Goal: Use online tool/utility: Utilize a website feature to perform a specific function

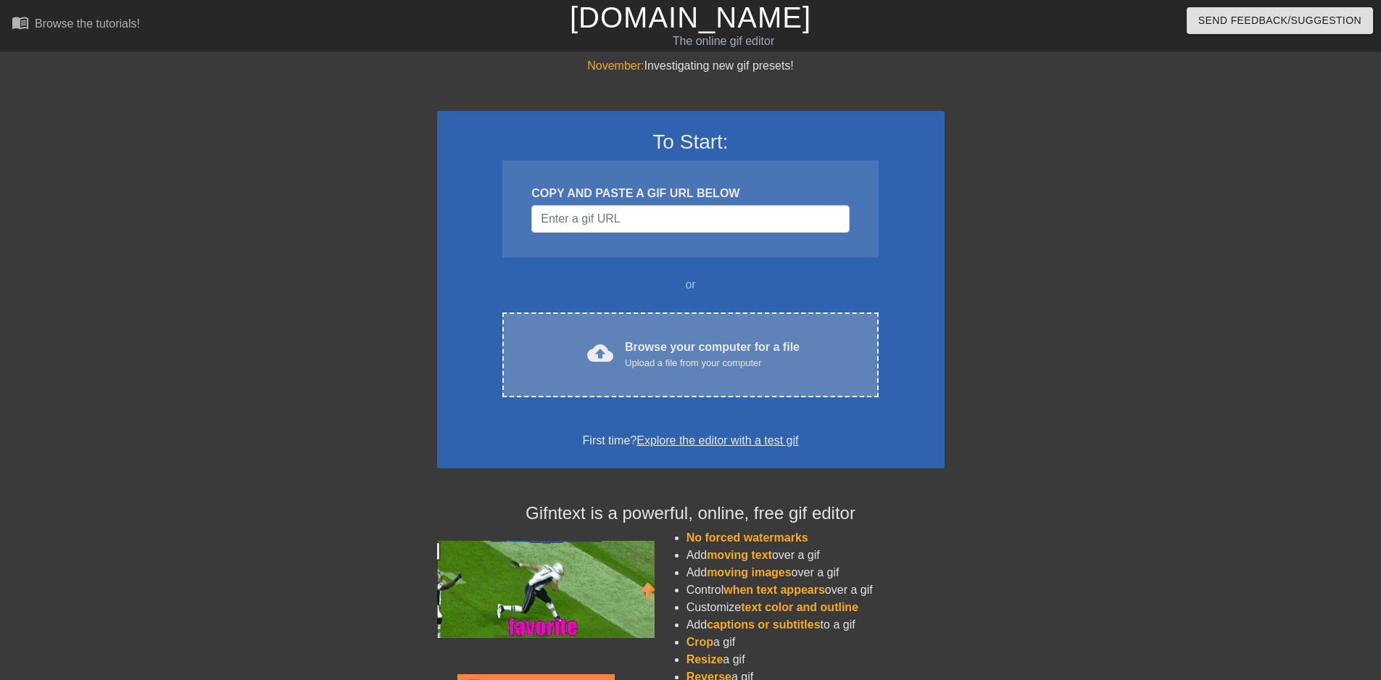
click at [642, 352] on div "Browse your computer for a file Upload a file from your computer" at bounding box center [712, 354] width 175 height 32
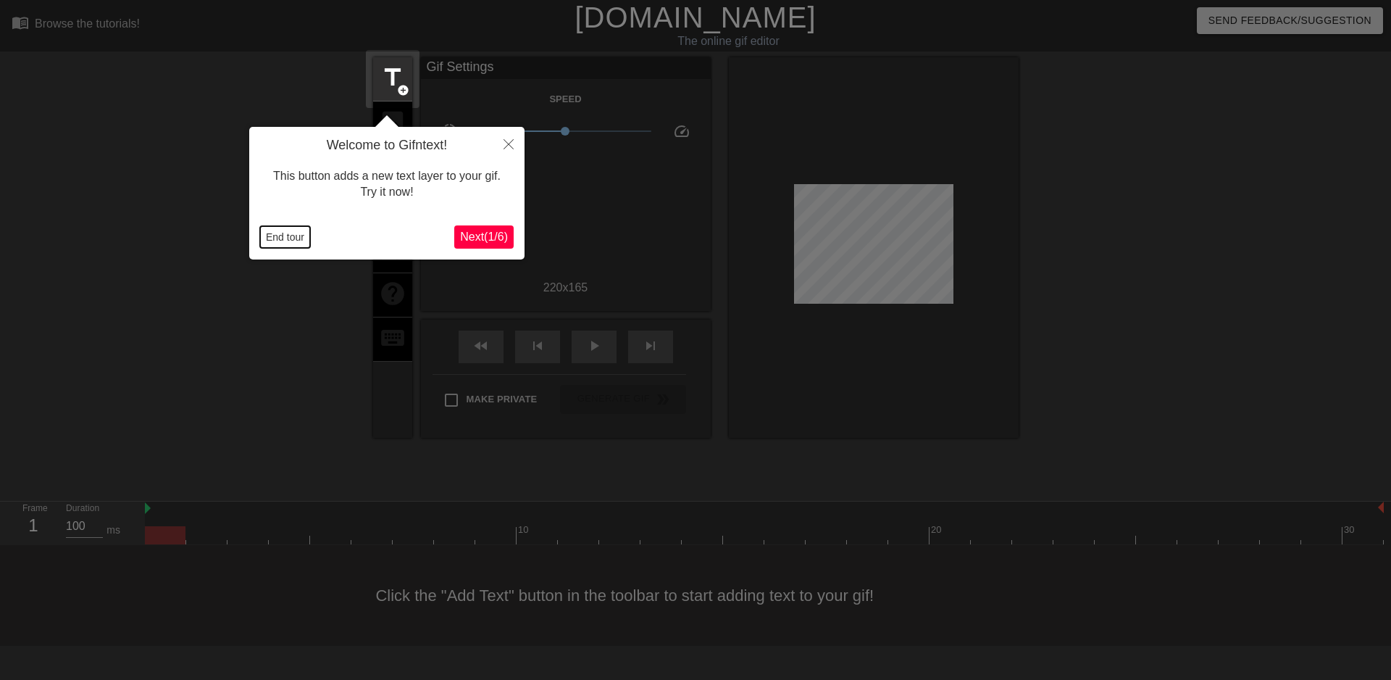
click at [276, 235] on button "End tour" at bounding box center [285, 237] width 50 height 22
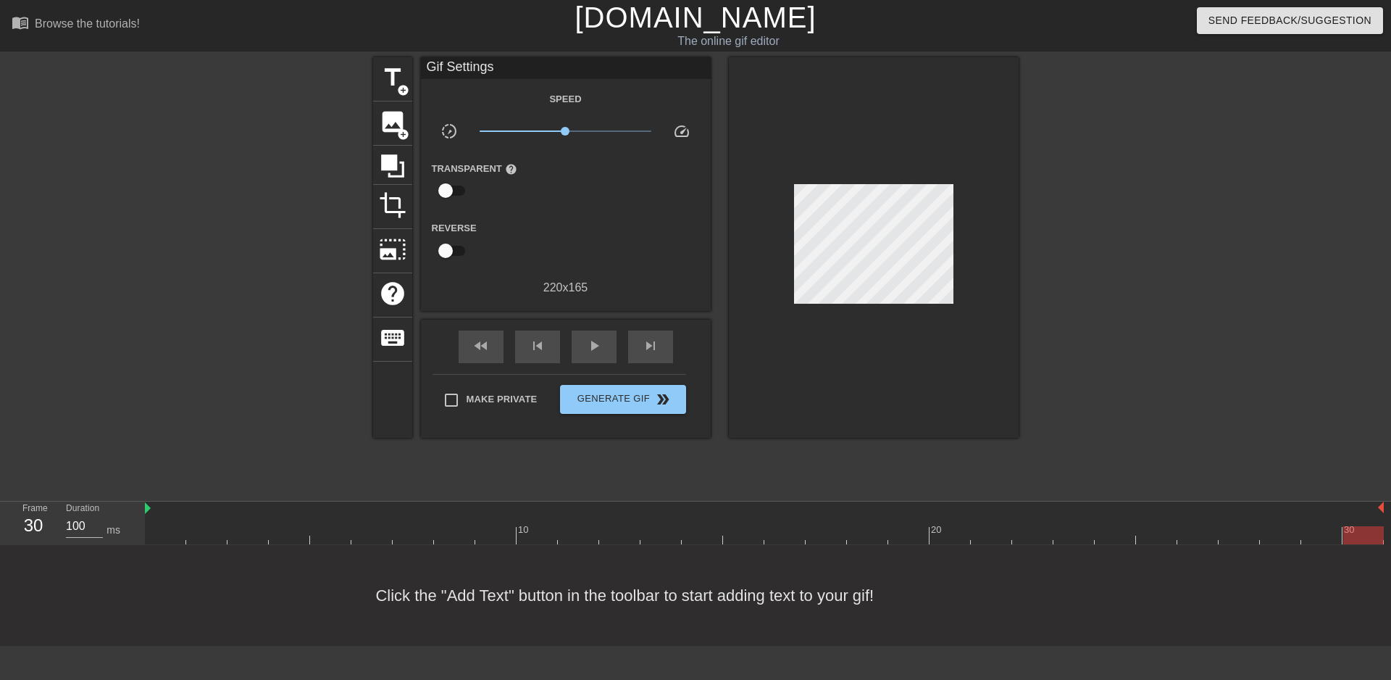
drag, startPoint x: 161, startPoint y: 538, endPoint x: 1399, endPoint y: 546, distance: 1238.5
click at [1380, 546] on html "menu_book Browse the tutorials! [DOMAIN_NAME] The online gif editor Send Feedba…" at bounding box center [695, 323] width 1391 height 646
drag, startPoint x: 1357, startPoint y: 531, endPoint x: 275, endPoint y: 556, distance: 1082.2
click at [275, 556] on div "menu_book Browse the tutorials! [DOMAIN_NAME] The online gif editor Send Feedba…" at bounding box center [695, 323] width 1391 height 646
click at [149, 509] on img at bounding box center [148, 508] width 6 height 12
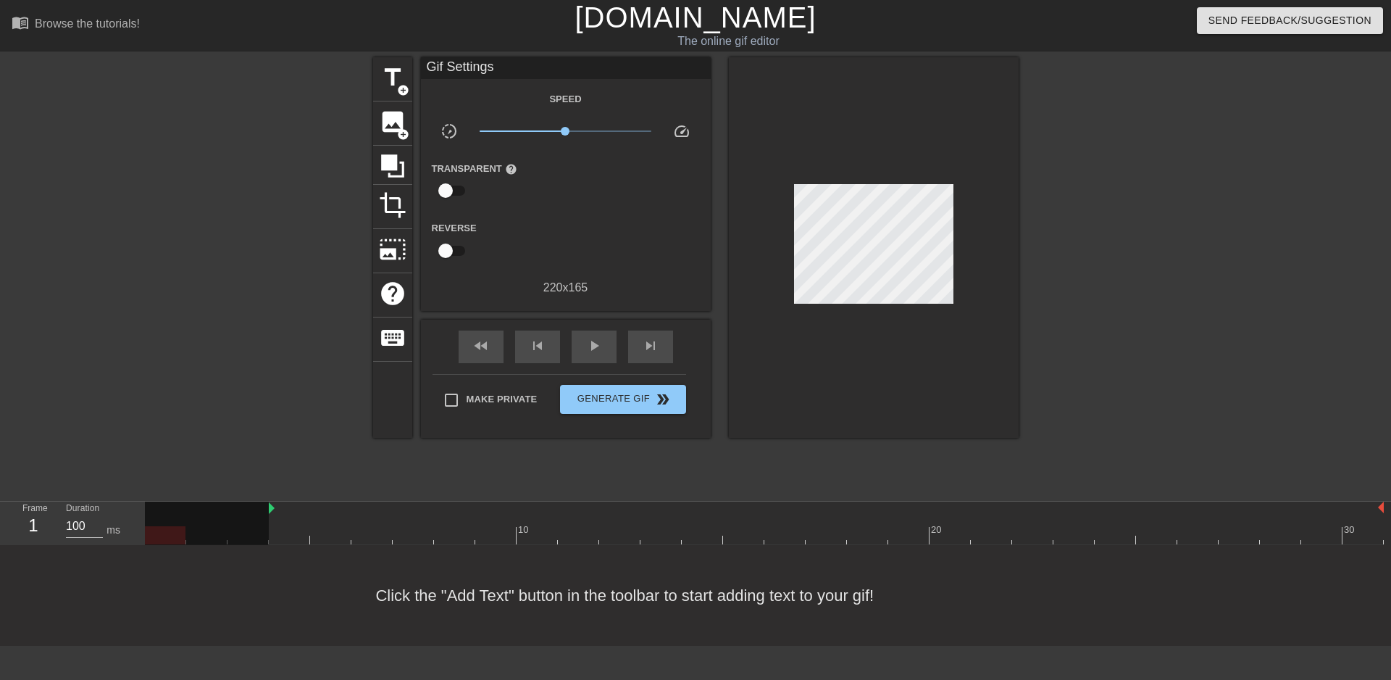
drag, startPoint x: 146, startPoint y: 510, endPoint x: 271, endPoint y: 509, distance: 125.4
click at [292, 527] on div at bounding box center [764, 535] width 1239 height 18
click at [241, 529] on div at bounding box center [207, 528] width 124 height 54
click at [240, 527] on div at bounding box center [207, 528] width 124 height 54
click at [1352, 534] on div at bounding box center [1363, 535] width 41 height 18
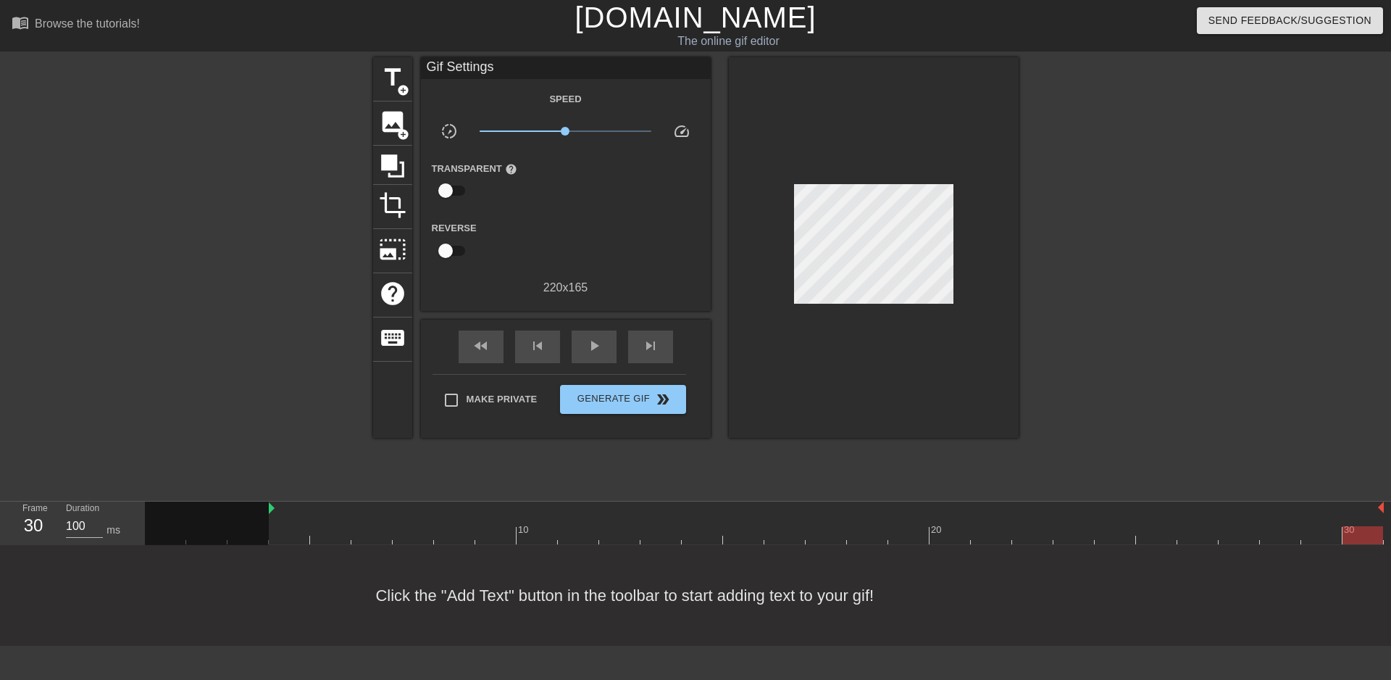
scroll to position [0, 11]
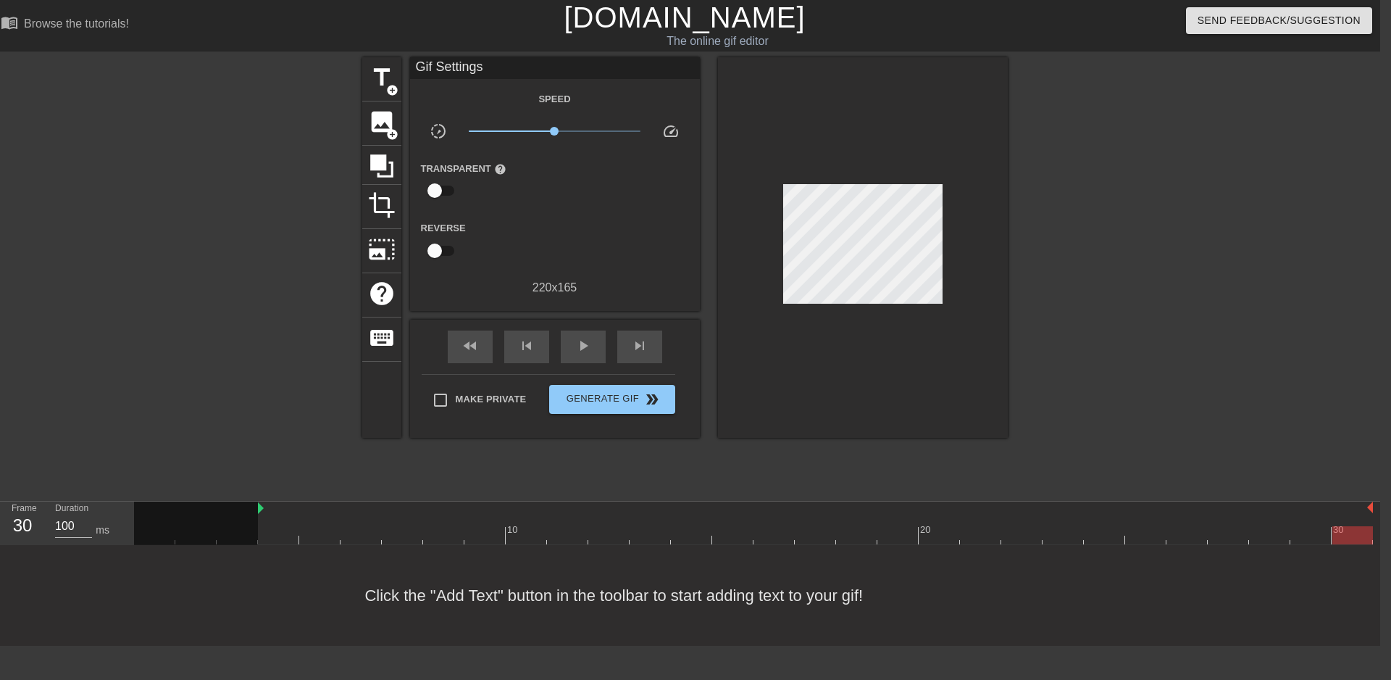
drag, startPoint x: 1359, startPoint y: 531, endPoint x: 1359, endPoint y: 545, distance: 13.8
click at [1359, 545] on div "10 20 30" at bounding box center [757, 522] width 1246 height 43
drag, startPoint x: 1361, startPoint y: 537, endPoint x: 372, endPoint y: 202, distance: 1044.3
click at [372, 202] on span "crop" at bounding box center [382, 205] width 28 height 28
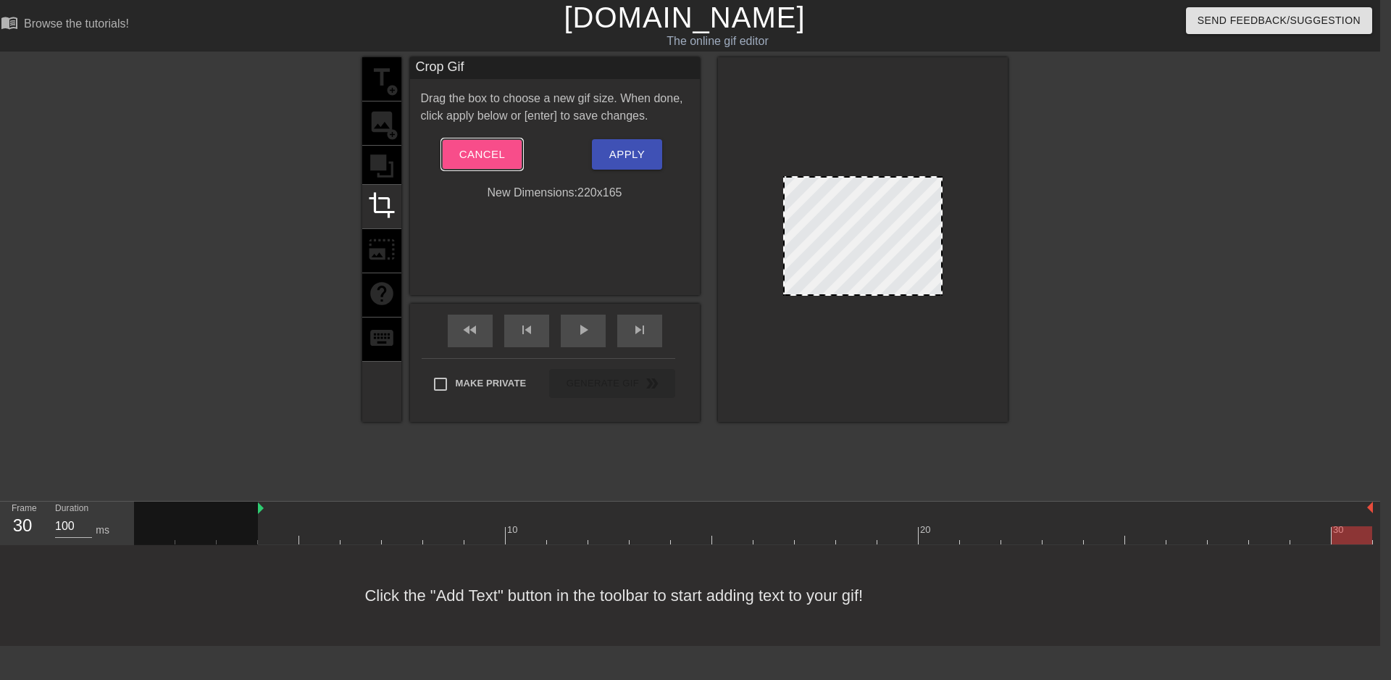
click at [486, 146] on span "Cancel" at bounding box center [482, 154] width 46 height 19
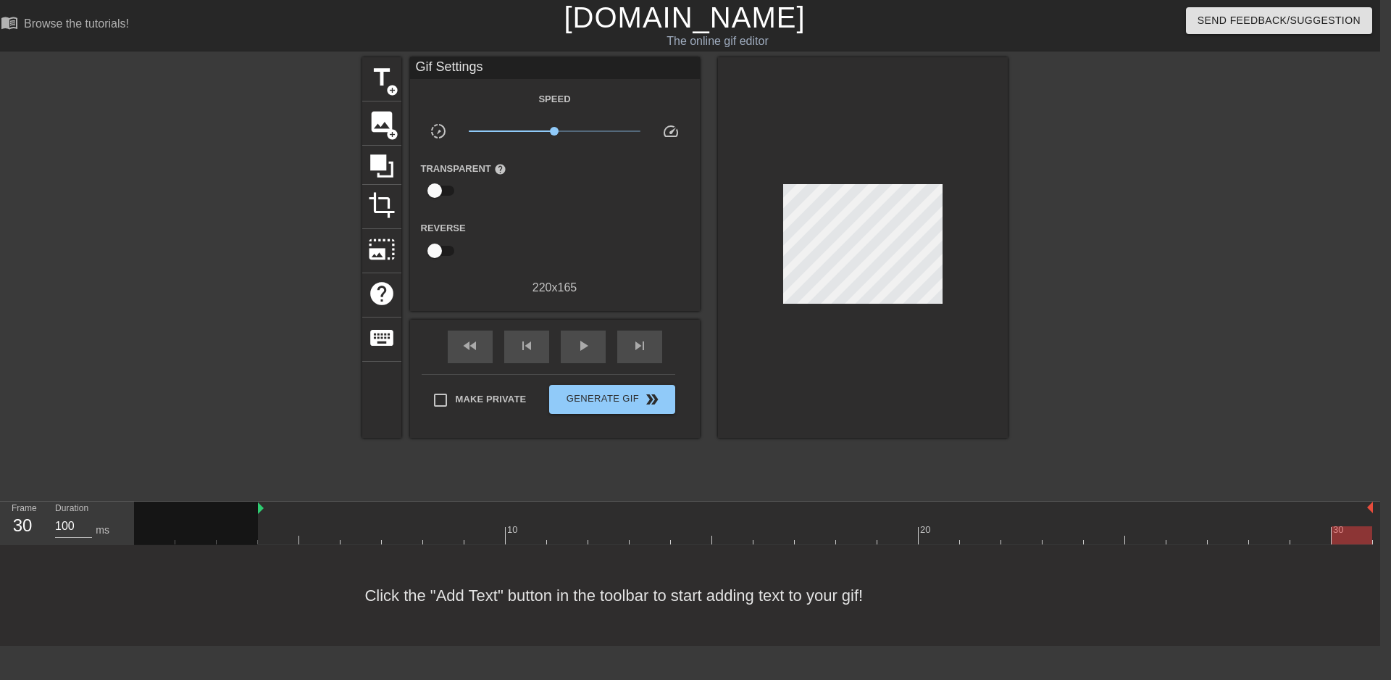
scroll to position [0, 7]
click at [1338, 529] on div at bounding box center [1352, 535] width 41 height 18
click at [499, 63] on div "Gif Settings" at bounding box center [555, 68] width 290 height 22
click at [385, 76] on span "title" at bounding box center [382, 78] width 28 height 28
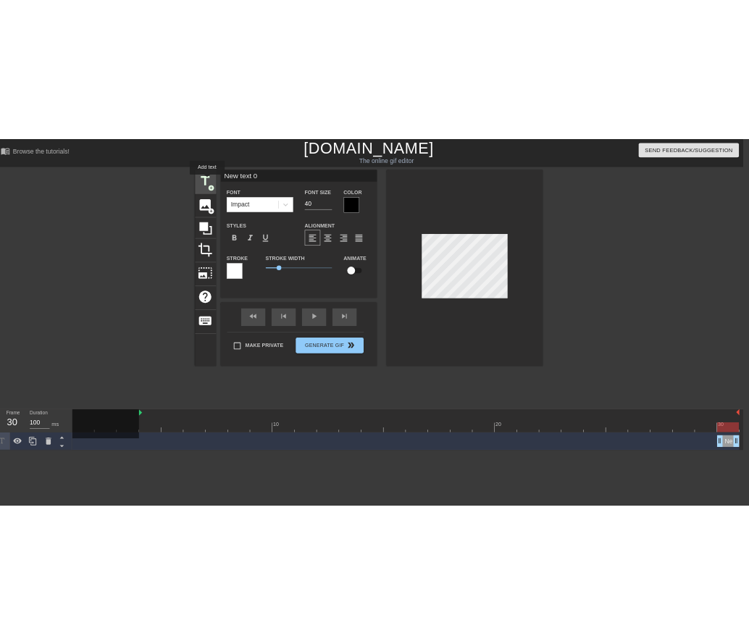
scroll to position [0, 0]
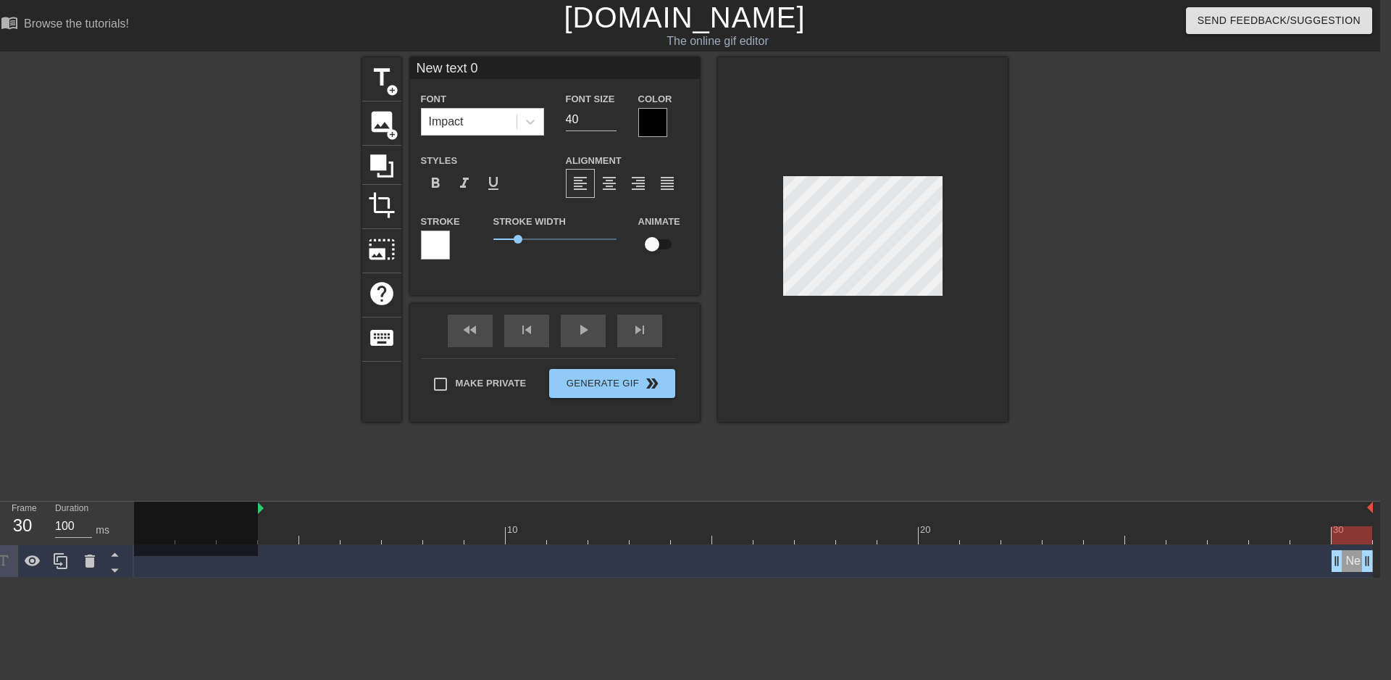
click at [647, 119] on div at bounding box center [652, 122] width 29 height 29
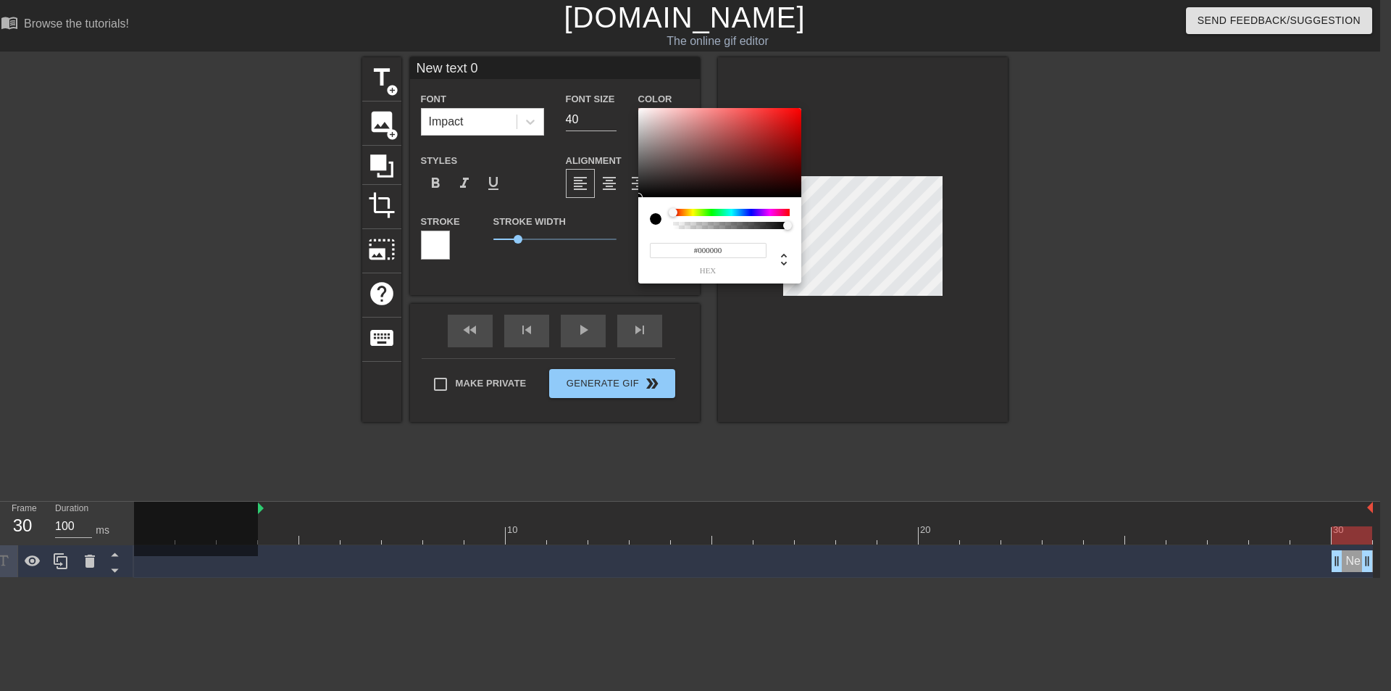
drag, startPoint x: 744, startPoint y: 247, endPoint x: 697, endPoint y: 249, distance: 46.4
click at [697, 249] on input "#000000" at bounding box center [708, 250] width 117 height 15
type input "#FFFFFF"
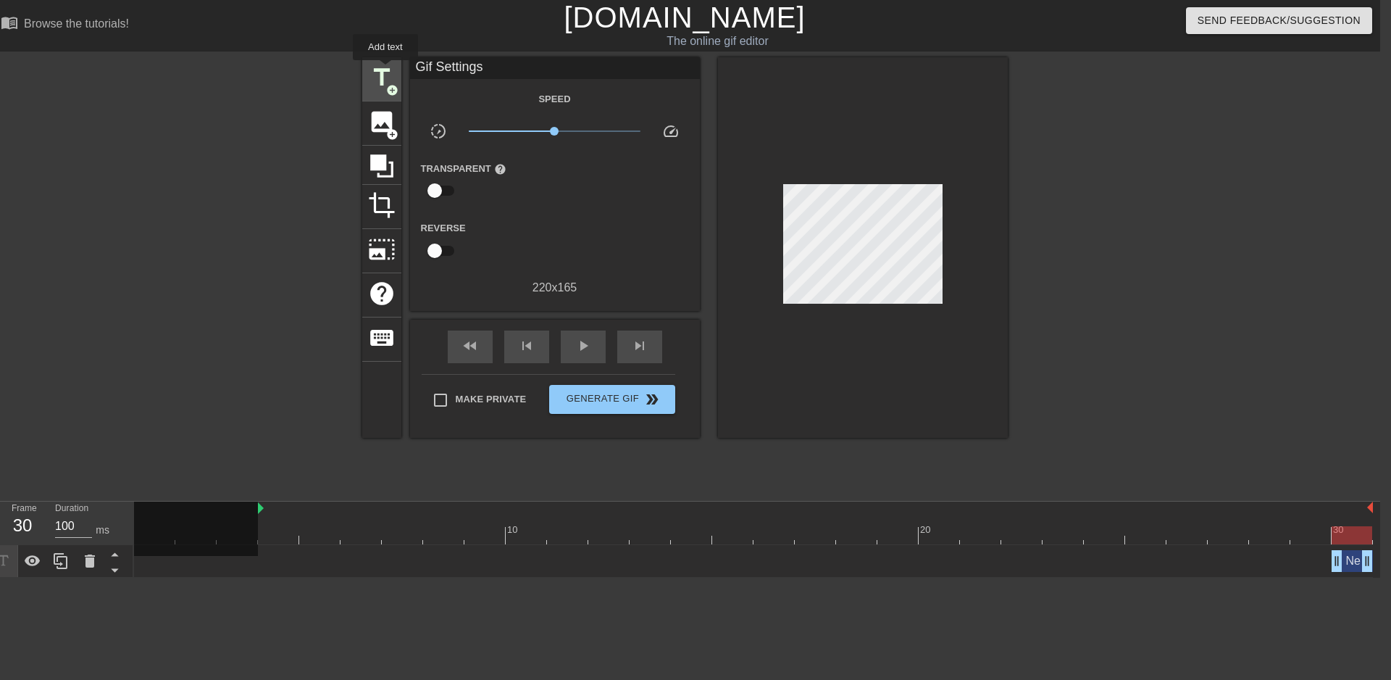
click at [386, 70] on span "title" at bounding box center [382, 78] width 28 height 28
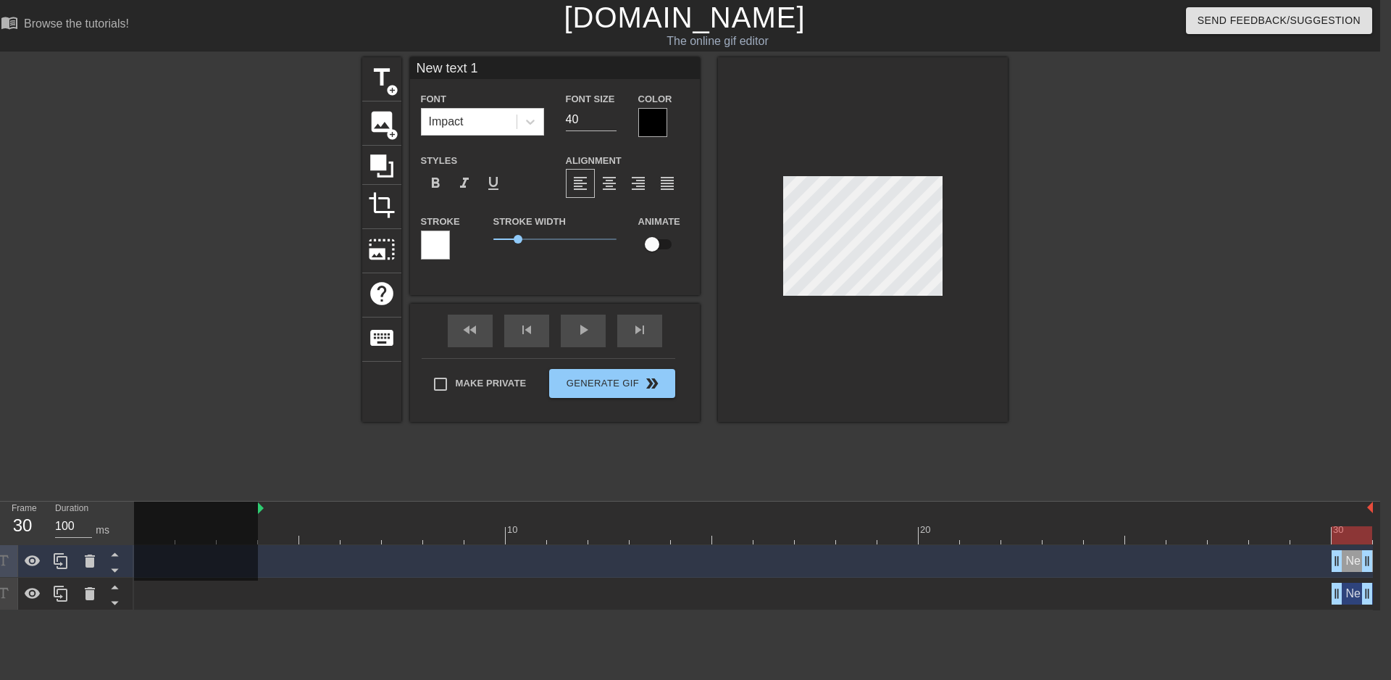
click at [657, 120] on div at bounding box center [652, 122] width 29 height 29
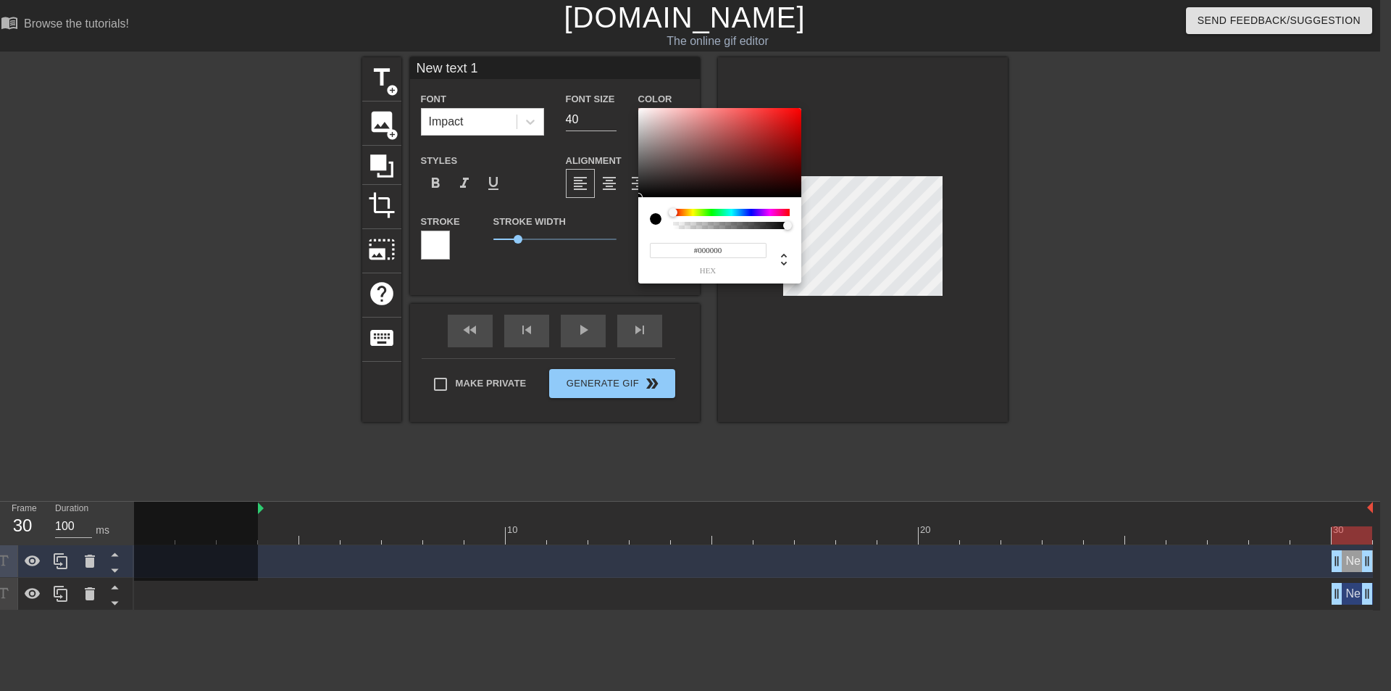
type input "0"
drag, startPoint x: 788, startPoint y: 225, endPoint x: 597, endPoint y: 225, distance: 190.6
click at [597, 225] on div "0 r 0 g 0 b 0 a" at bounding box center [695, 345] width 1391 height 691
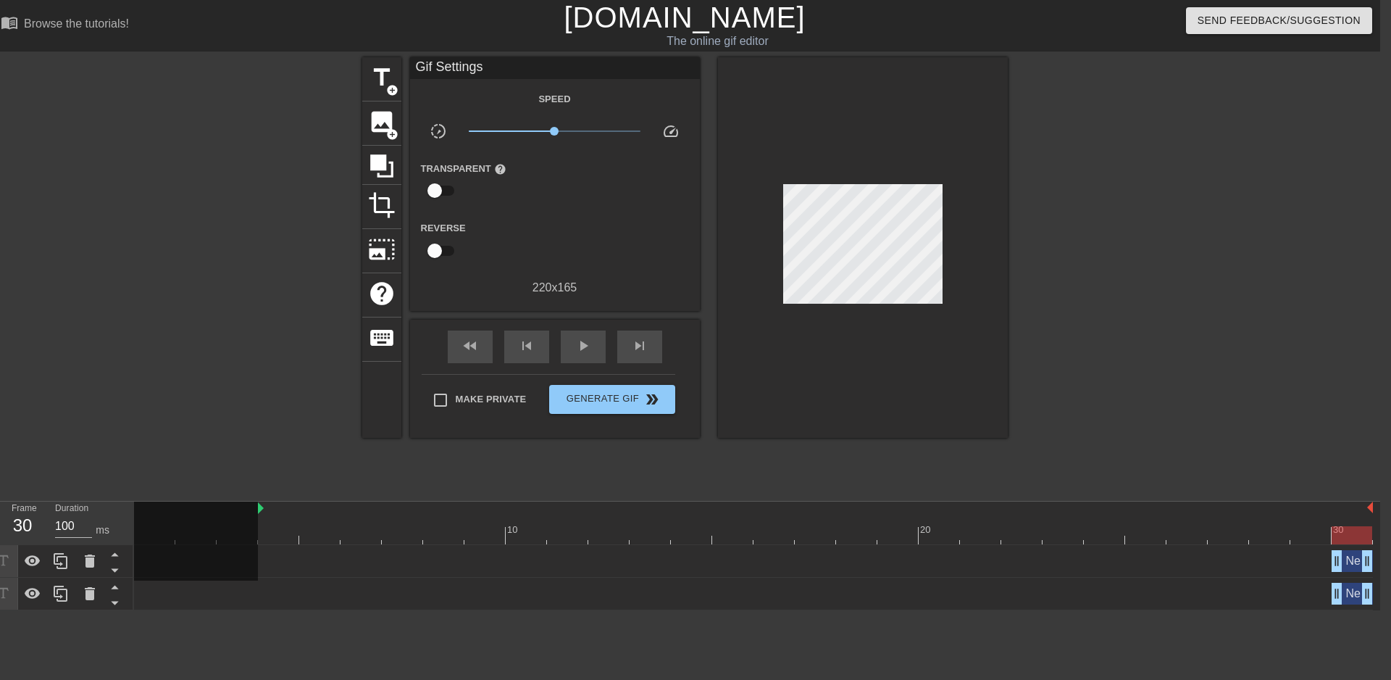
drag, startPoint x: 503, startPoint y: 43, endPoint x: 497, endPoint y: 59, distance: 17.0
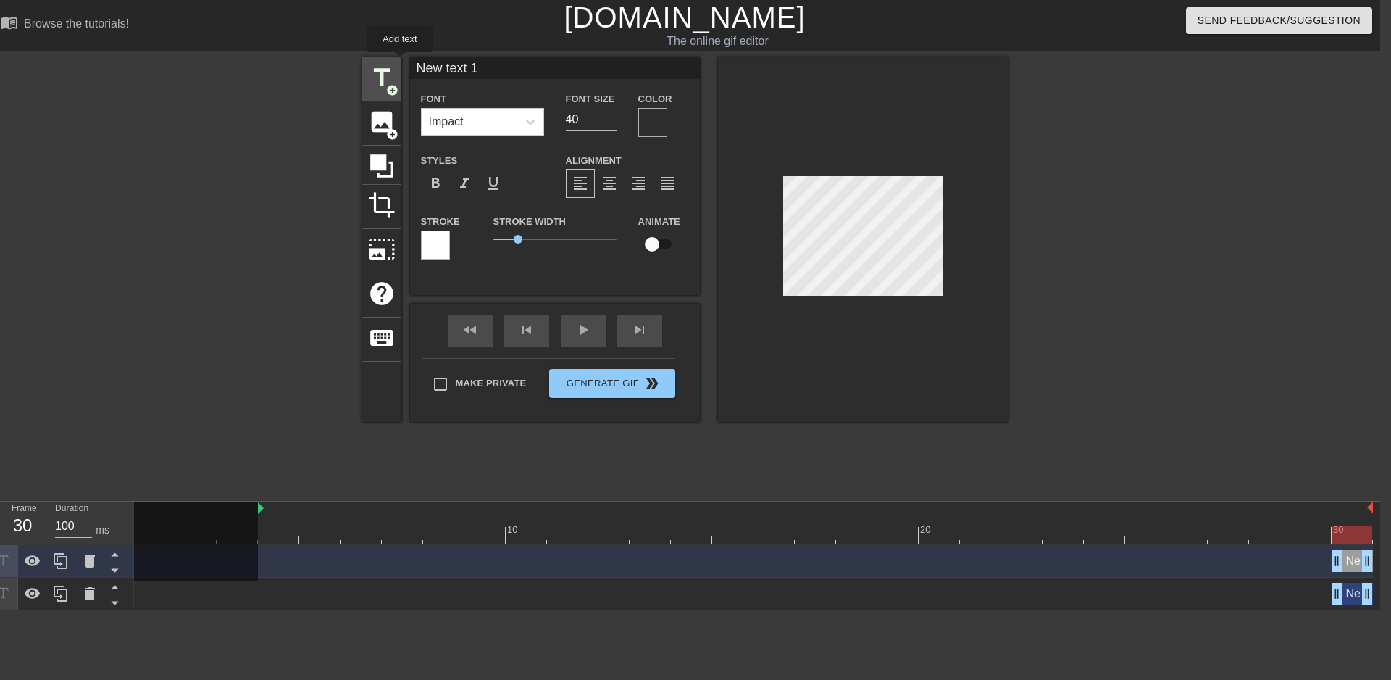
drag, startPoint x: 504, startPoint y: 67, endPoint x: 400, endPoint y: 62, distance: 104.5
click at [400, 62] on div "title add_circle image add_circle crop photo_size_select_large help keyboard Ne…" at bounding box center [685, 239] width 646 height 365
type input "JUST MAKE [PERSON_NAME] DO IT"
drag, startPoint x: 588, startPoint y: 119, endPoint x: 370, endPoint y: 112, distance: 219.0
click at [370, 112] on div "title add_circle image add_circle crop photo_size_select_large help keyboard JU…" at bounding box center [685, 239] width 646 height 365
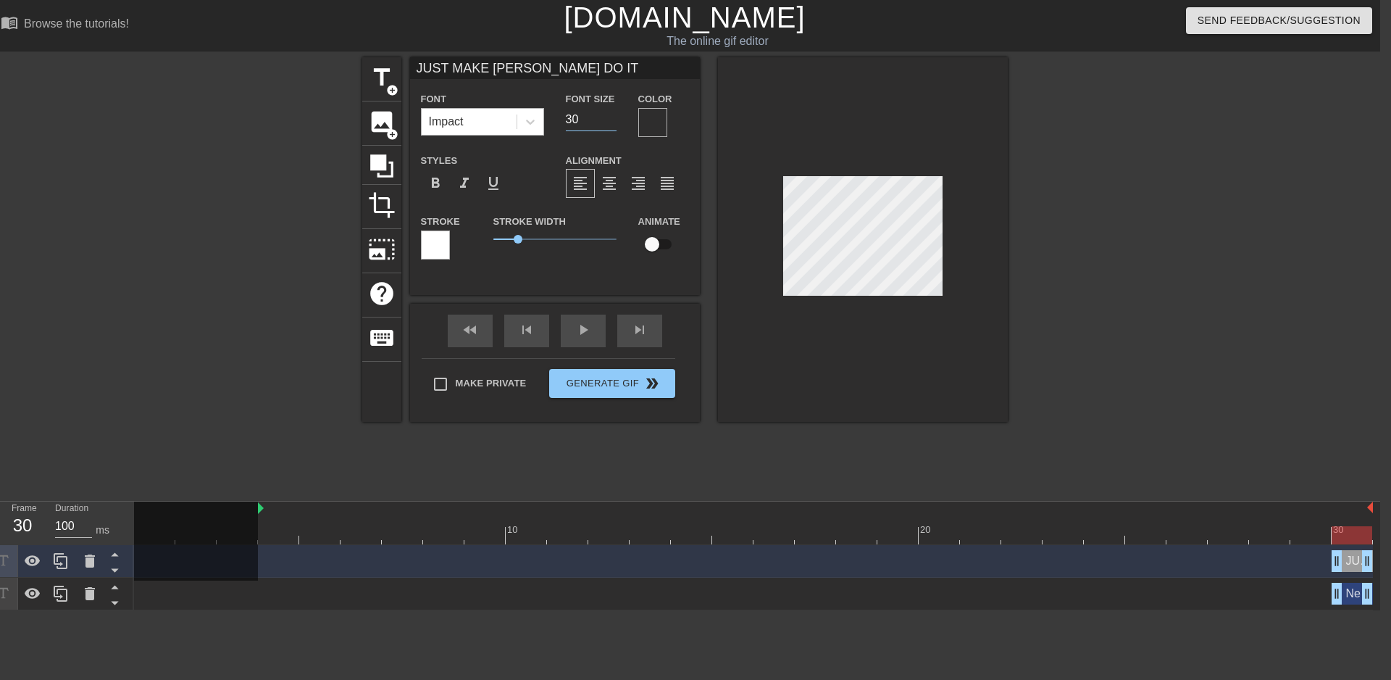
drag, startPoint x: 594, startPoint y: 119, endPoint x: 509, endPoint y: 119, distance: 84.8
click at [509, 119] on div "Font Impact Font Size 30 Color" at bounding box center [555, 113] width 290 height 47
type input "20"
type input "New text 0"
type input "40"
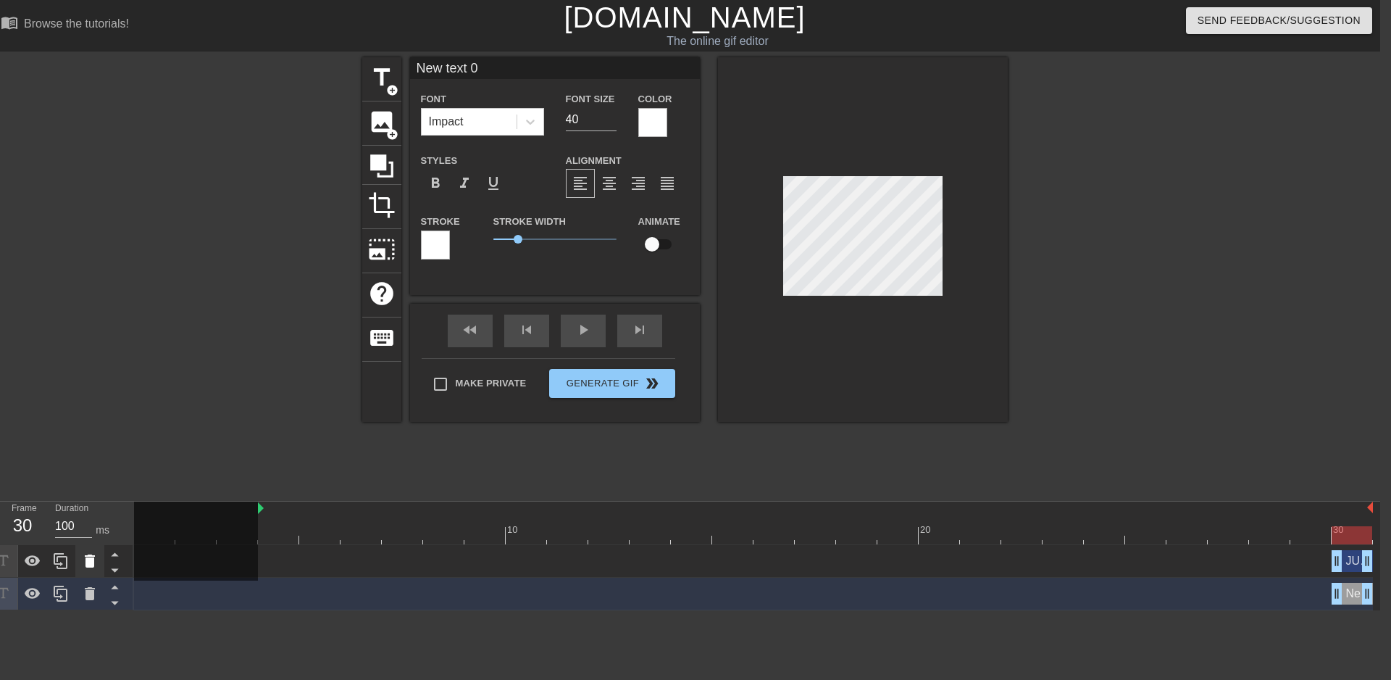
drag, startPoint x: 948, startPoint y: 222, endPoint x: 97, endPoint y: 563, distance: 916.4
click at [97, 563] on icon at bounding box center [89, 560] width 17 height 17
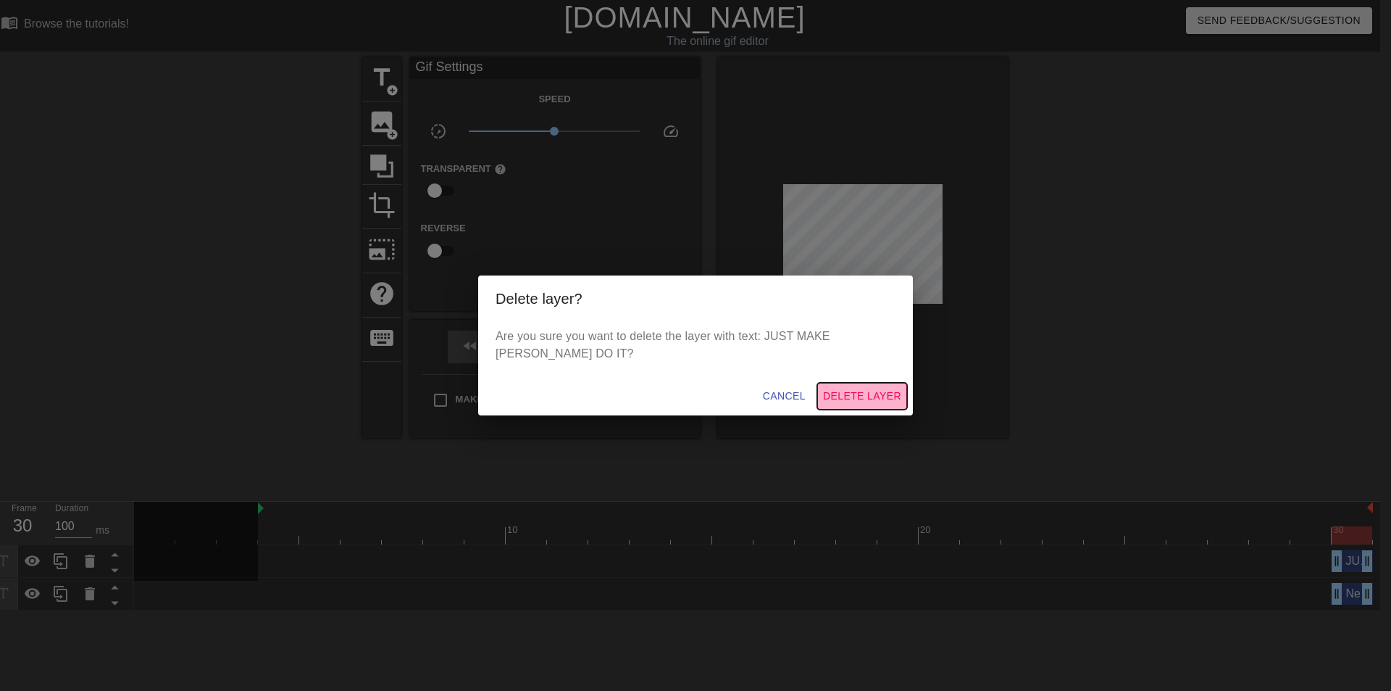
click at [878, 401] on span "Delete Layer" at bounding box center [862, 396] width 78 height 18
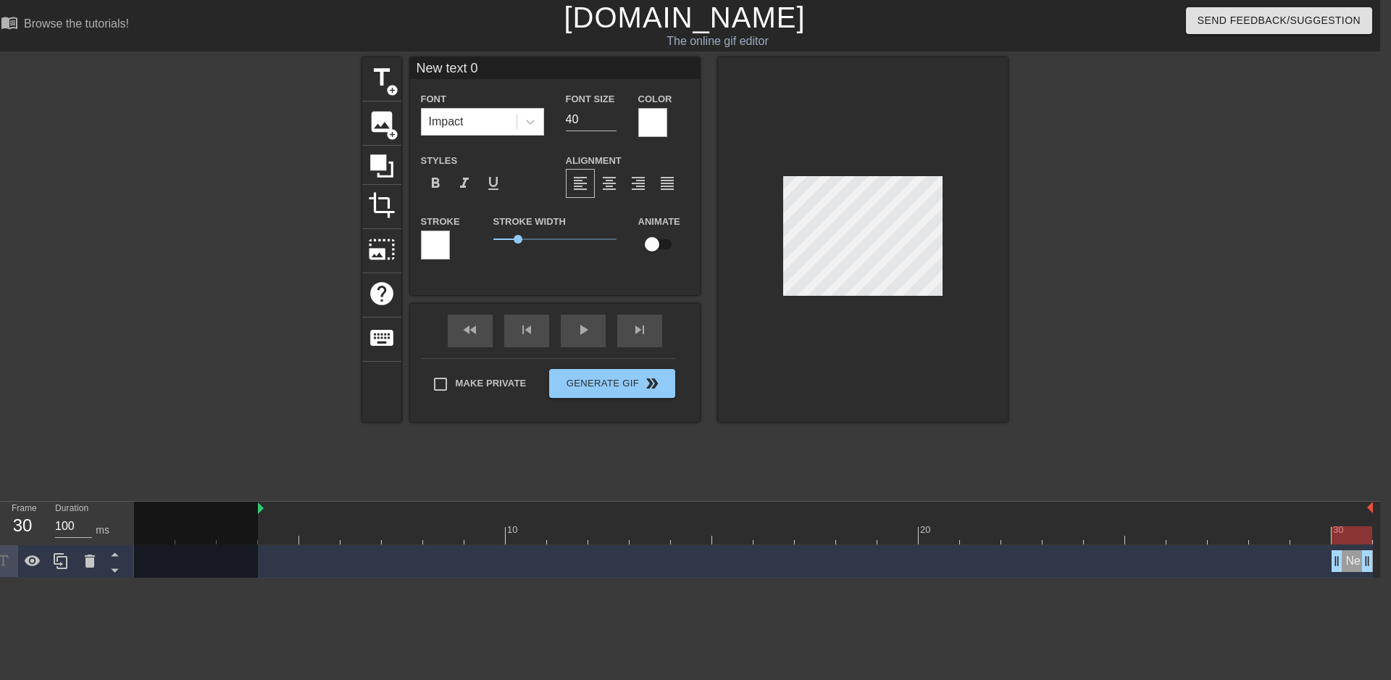
drag, startPoint x: 506, startPoint y: 69, endPoint x: 230, endPoint y: 61, distance: 276.2
click at [228, 62] on div "title add_circle image add_circle crop photo_size_select_large help keyboard Ne…" at bounding box center [684, 274] width 1391 height 435
type input "JUST MAKE [PERSON_NAME] DO IT"
drag, startPoint x: 593, startPoint y: 126, endPoint x: 374, endPoint y: 95, distance: 221.1
click at [374, 95] on div "title add_circle image add_circle crop photo_size_select_large help keyboard JU…" at bounding box center [685, 239] width 646 height 365
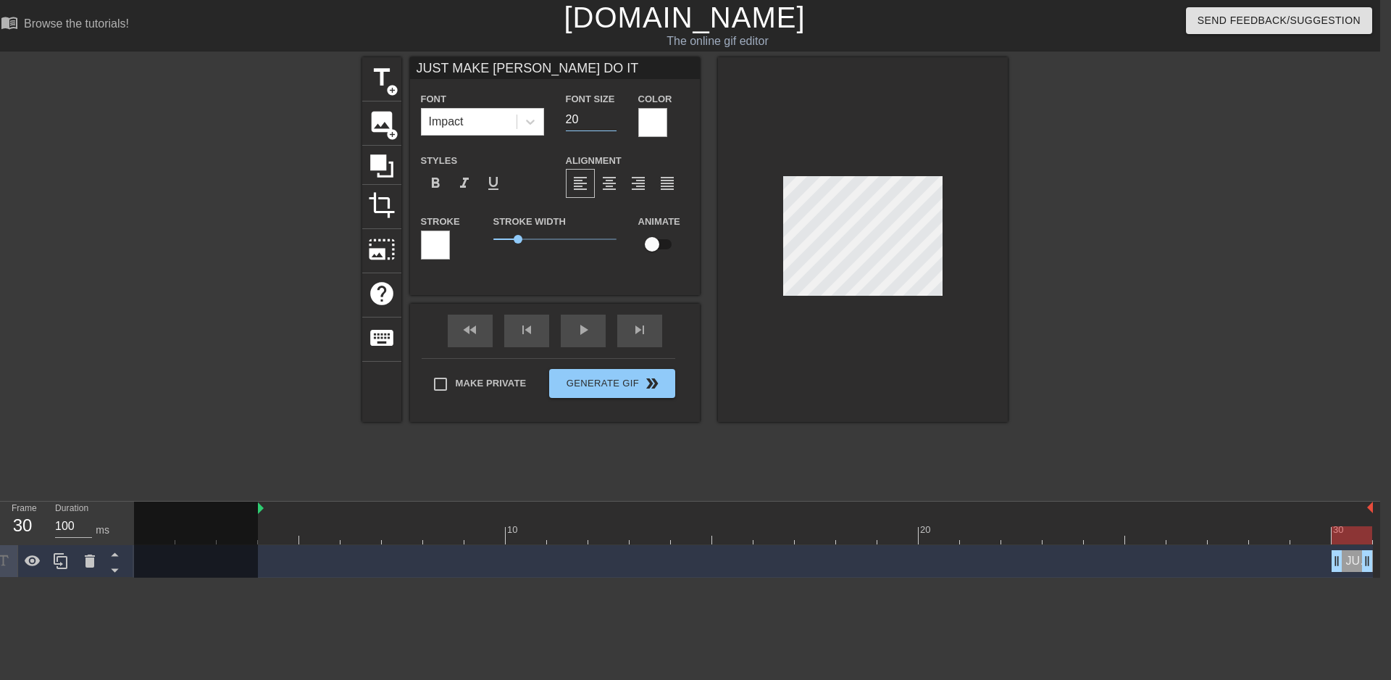
type input "20"
click at [432, 252] on div at bounding box center [435, 244] width 29 height 29
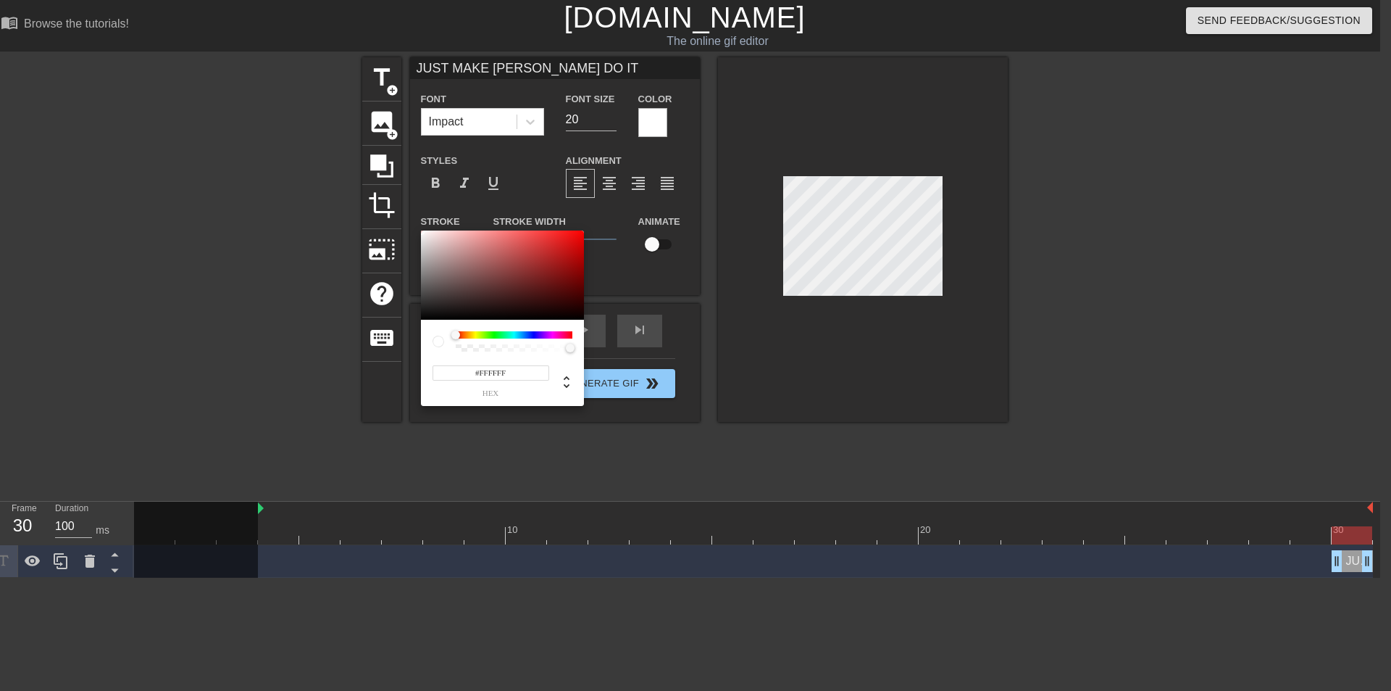
type input "255"
type input "1"
drag, startPoint x: 570, startPoint y: 346, endPoint x: 661, endPoint y: 352, distance: 90.8
click at [661, 352] on div "255 r 255 g 255 b 1 a" at bounding box center [695, 345] width 1391 height 691
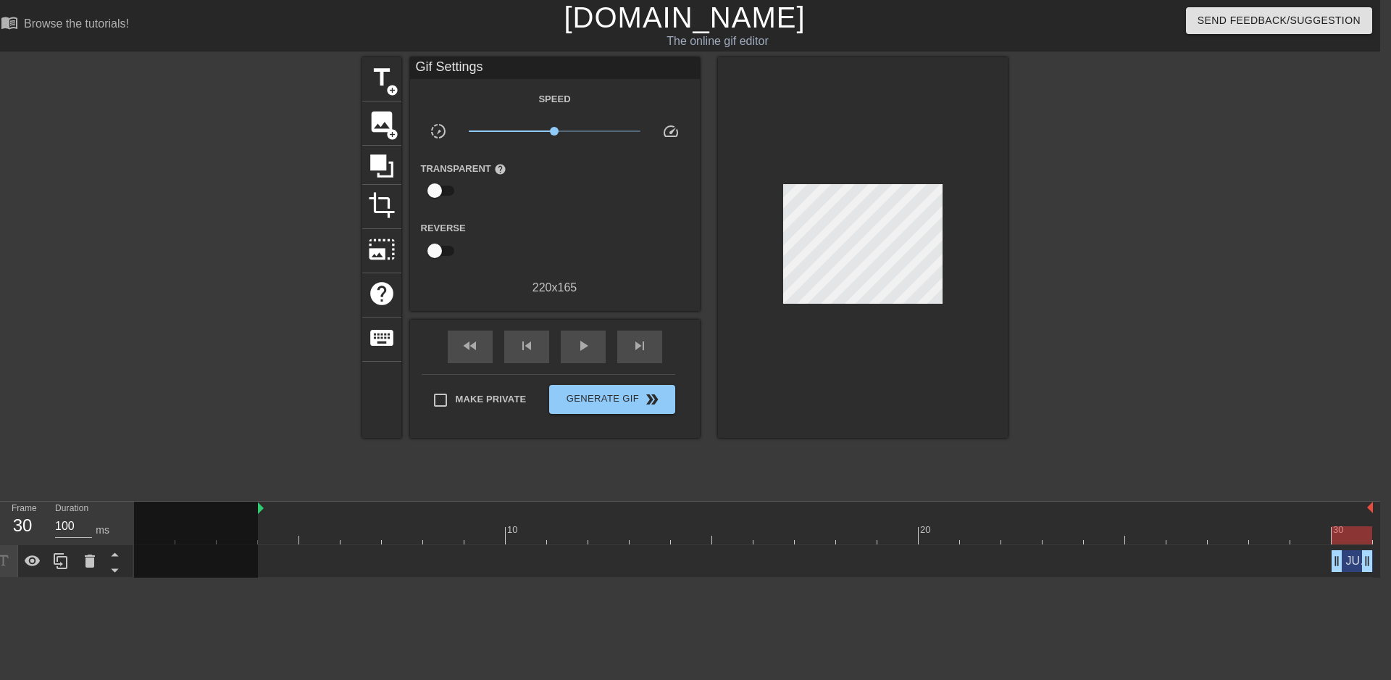
click at [980, 286] on div at bounding box center [863, 247] width 290 height 380
drag, startPoint x: 1351, startPoint y: 531, endPoint x: 1318, endPoint y: 531, distance: 32.6
click at [1318, 531] on div at bounding box center [1311, 535] width 41 height 18
drag, startPoint x: 1335, startPoint y: 562, endPoint x: 1304, endPoint y: 559, distance: 30.5
click at [633, 395] on span "Generate Gif double_arrow" at bounding box center [612, 399] width 114 height 17
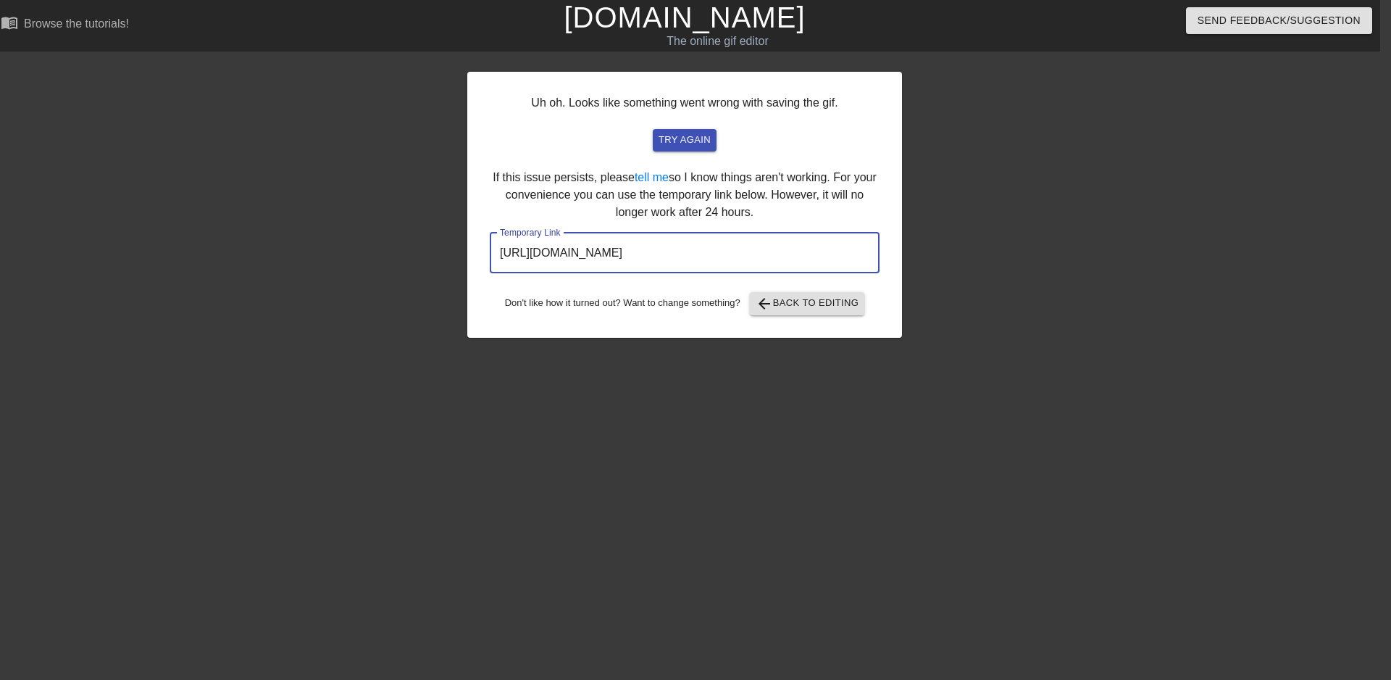
click at [817, 235] on input "[URL][DOMAIN_NAME]" at bounding box center [685, 253] width 390 height 41
click at [760, 266] on input "[URL][DOMAIN_NAME]" at bounding box center [685, 253] width 390 height 41
click at [760, 249] on input "[URL][DOMAIN_NAME]" at bounding box center [685, 253] width 390 height 41
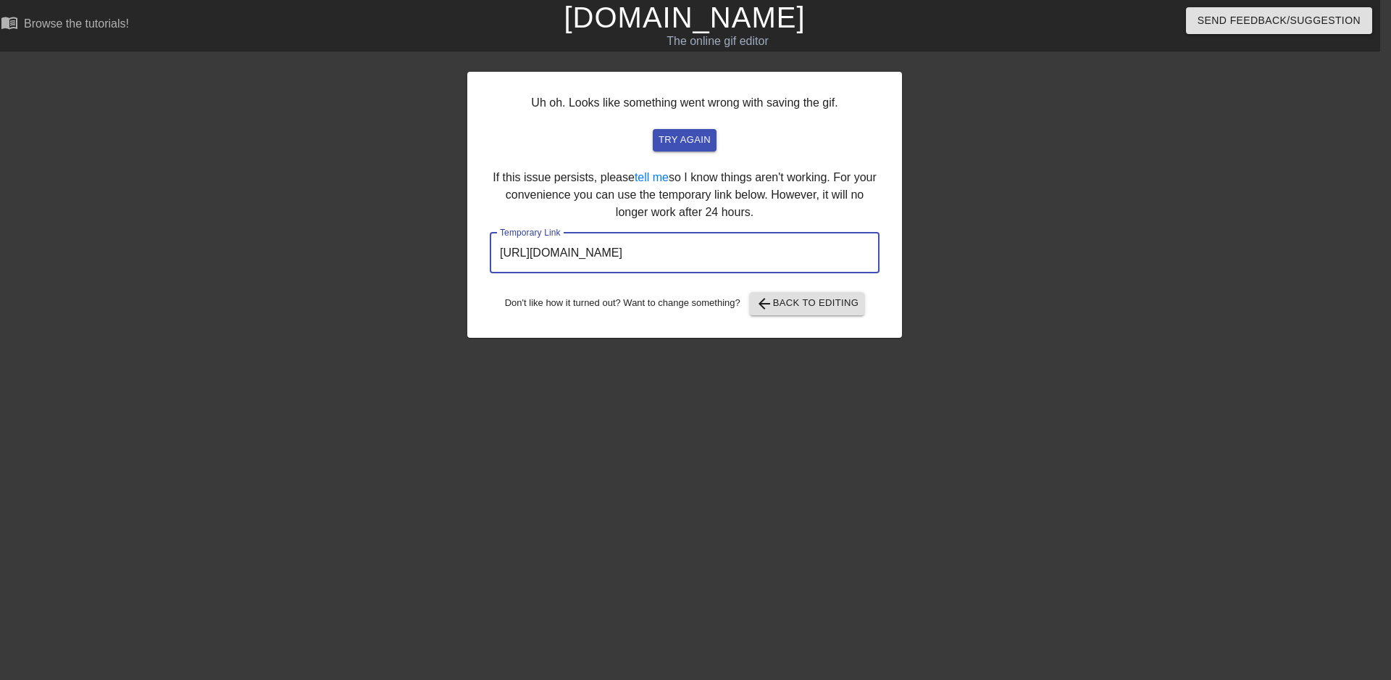
click at [760, 249] on input "[URL][DOMAIN_NAME]" at bounding box center [685, 253] width 390 height 41
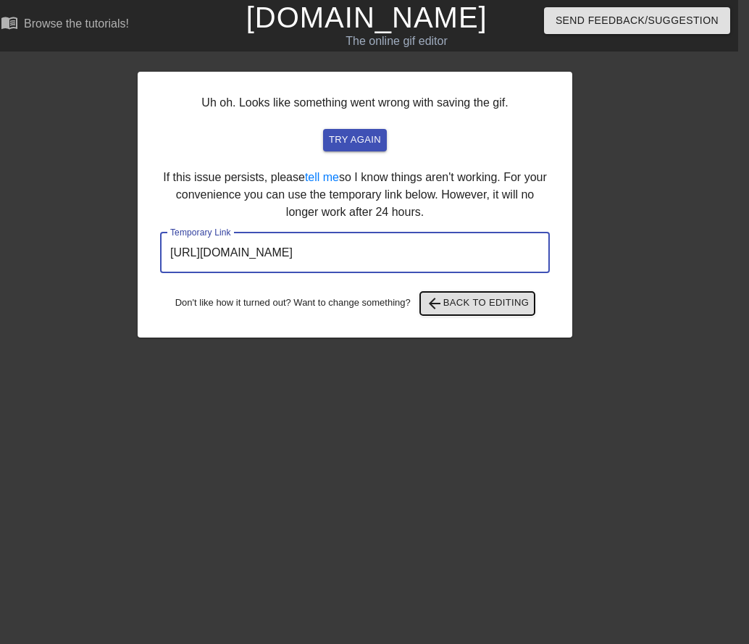
click at [493, 299] on span "arrow_back Back to Editing" at bounding box center [478, 303] width 104 height 17
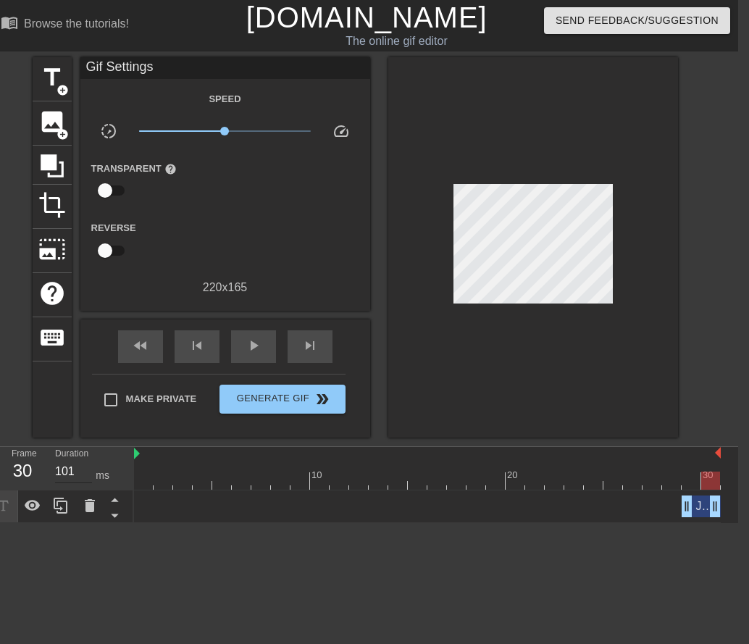
click at [86, 467] on input "101" at bounding box center [73, 471] width 37 height 23
click at [86, 467] on input "102" at bounding box center [73, 471] width 37 height 23
click at [89, 473] on input "101" at bounding box center [73, 471] width 37 height 23
click at [89, 473] on input "100" at bounding box center [73, 471] width 37 height 23
click at [70, 464] on input "100" at bounding box center [73, 471] width 37 height 23
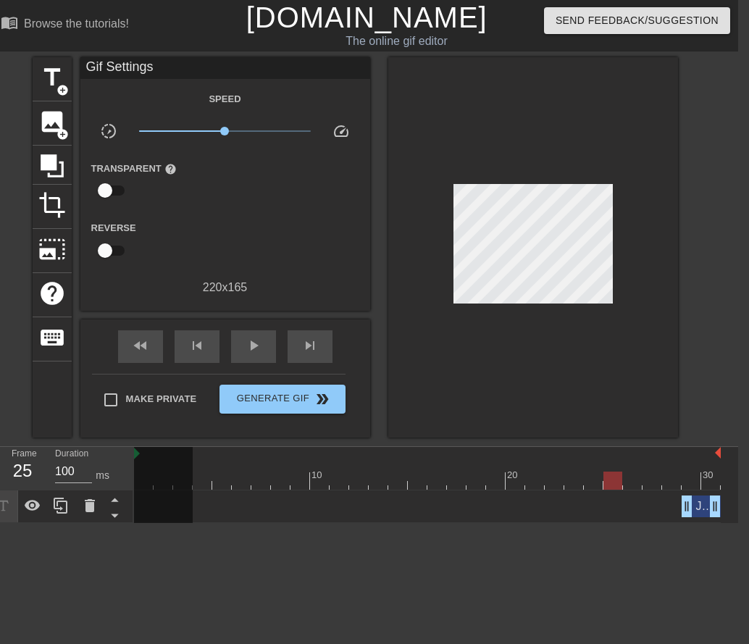
type input "10000"
drag, startPoint x: 712, startPoint y: 478, endPoint x: 831, endPoint y: 470, distance: 119.1
click at [738, 470] on html "menu_book Browse the tutorials! [DOMAIN_NAME] The online gif editor Send Feedba…" at bounding box center [363, 261] width 749 height 523
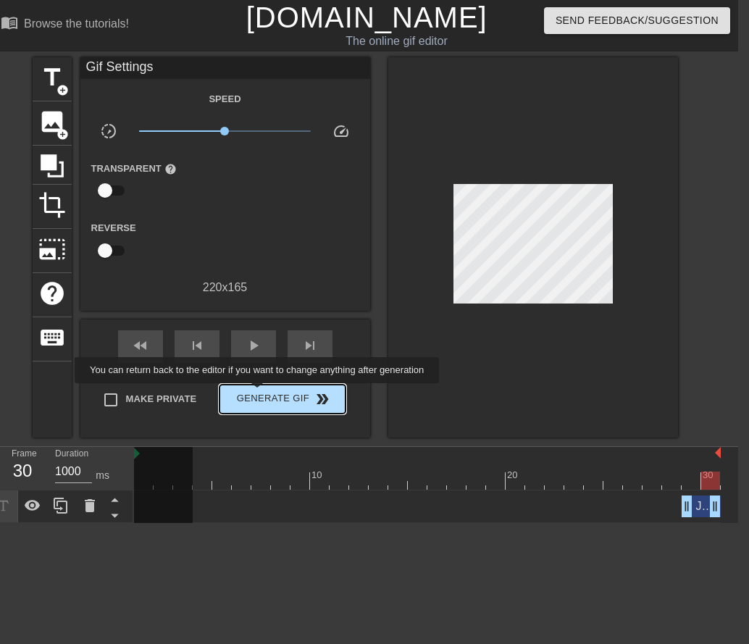
click at [259, 394] on span "Generate Gif double_arrow" at bounding box center [282, 399] width 114 height 17
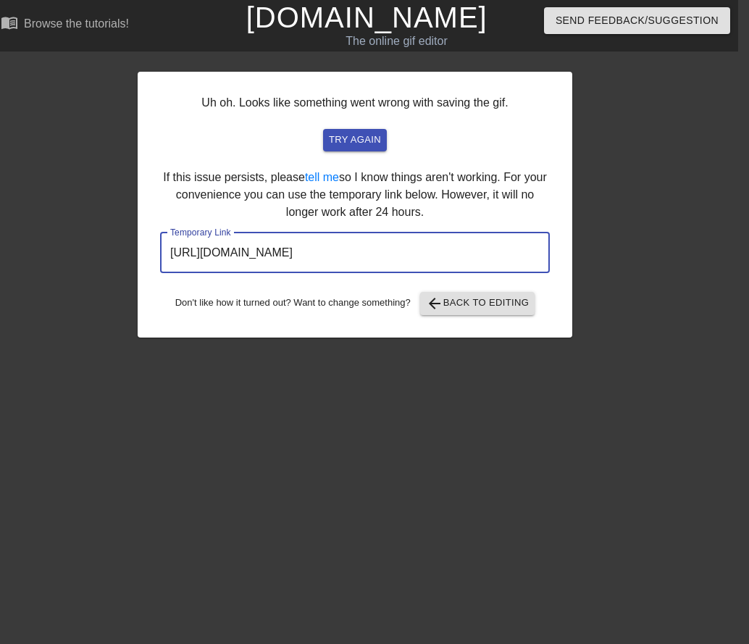
click at [445, 249] on input "[URL][DOMAIN_NAME]" at bounding box center [355, 253] width 390 height 41
